Goal: Task Accomplishment & Management: Use online tool/utility

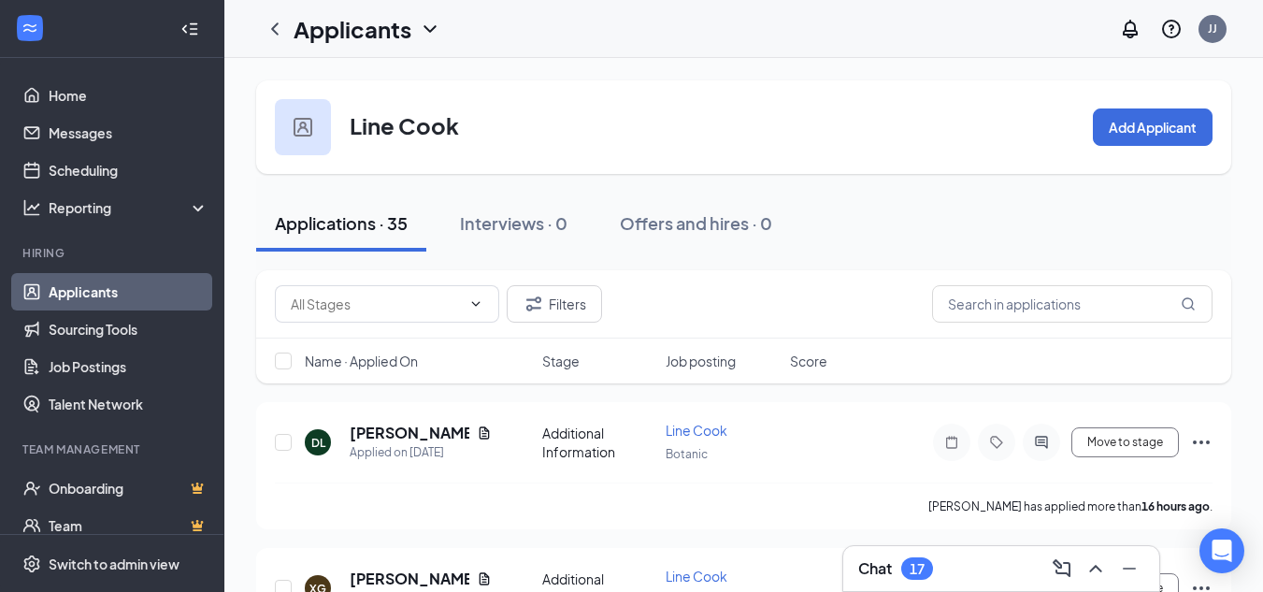
click at [89, 286] on link "Applicants" at bounding box center [129, 291] width 160 height 37
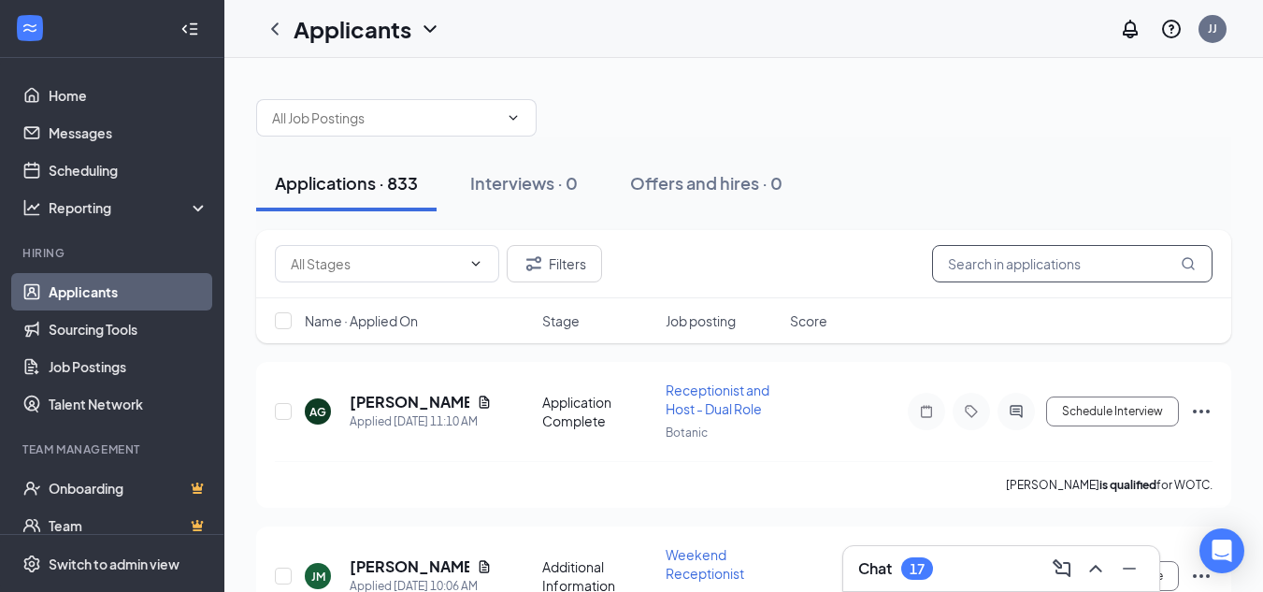
click at [1043, 272] on input "text" at bounding box center [1072, 263] width 281 height 37
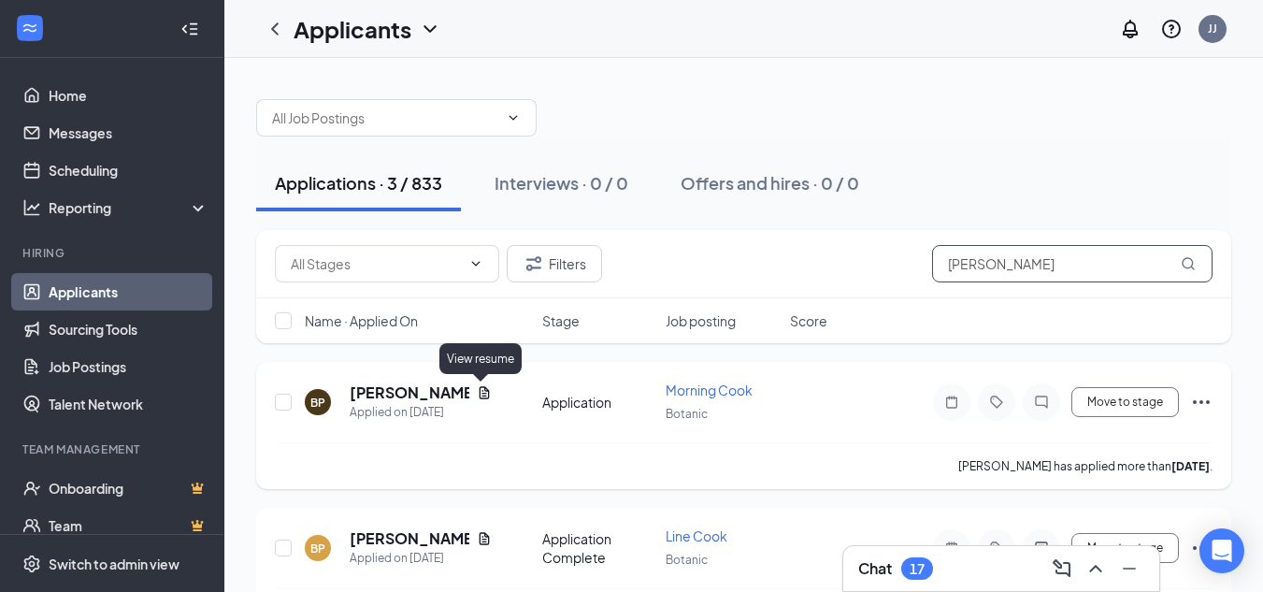
type input "[PERSON_NAME]"
click at [482, 394] on icon "Document" at bounding box center [484, 392] width 15 height 15
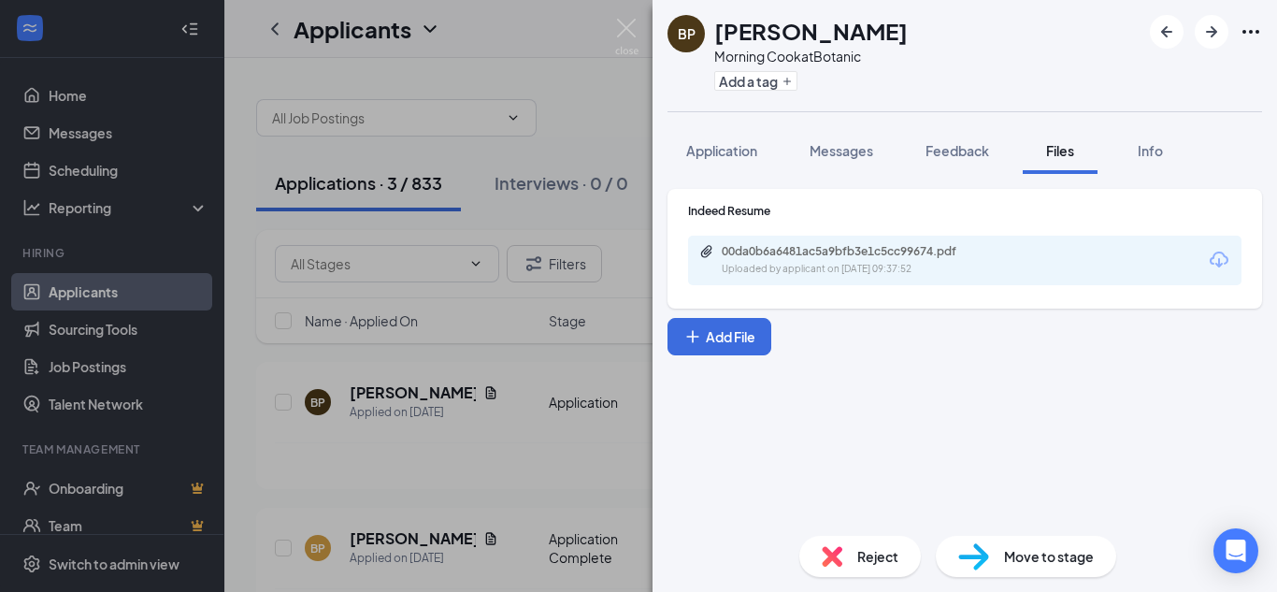
click at [844, 244] on div "00da0b6a6481ac5a9bfb3e1c5cc99674.pdf" at bounding box center [853, 251] width 262 height 15
click at [635, 41] on img at bounding box center [626, 37] width 23 height 36
